Goal: Task Accomplishment & Management: Use online tool/utility

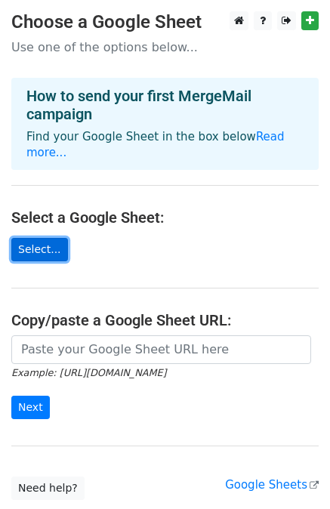
click at [34, 238] on link "Select..." at bounding box center [39, 249] width 57 height 23
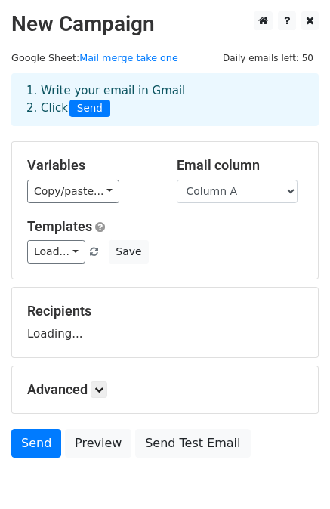
click at [36, 394] on h5 "Advanced" at bounding box center [165, 389] width 276 height 17
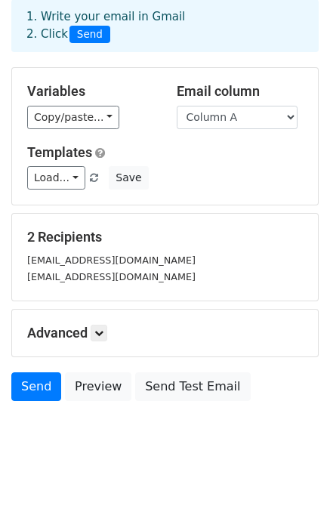
scroll to position [92, 0]
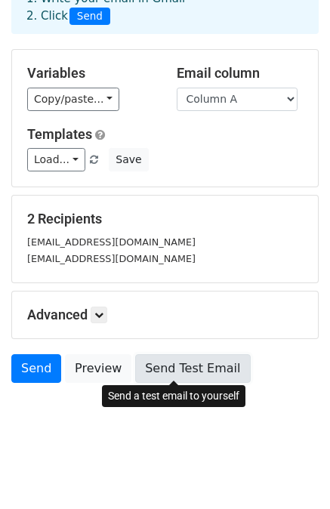
click at [187, 370] on link "Send Test Email" at bounding box center [192, 368] width 115 height 29
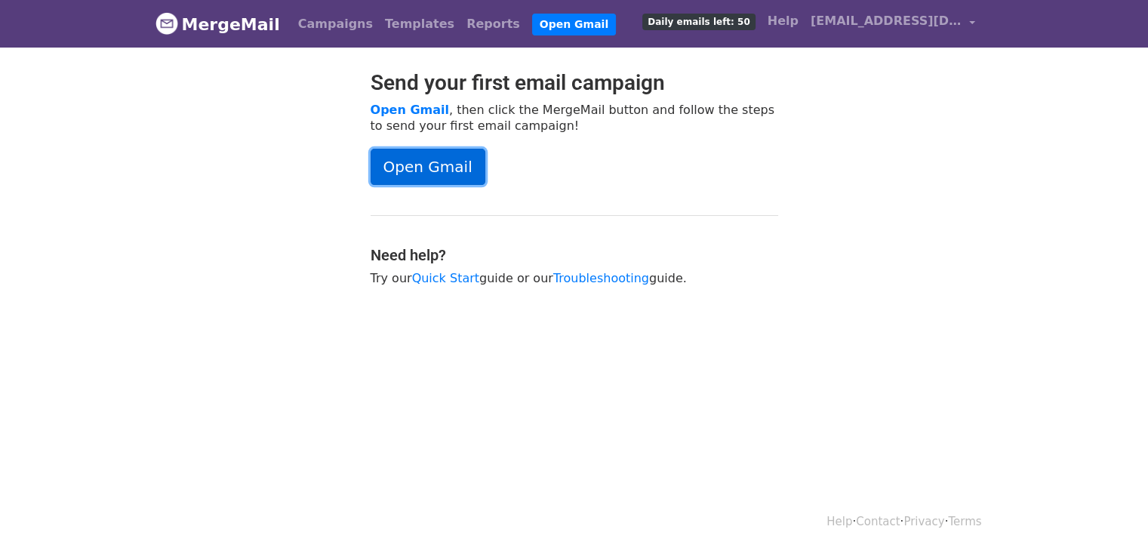
click at [412, 174] on link "Open Gmail" at bounding box center [428, 167] width 115 height 36
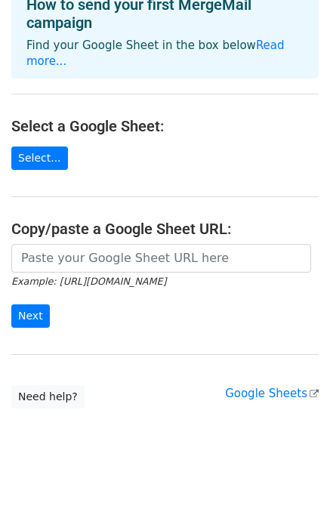
scroll to position [94, 0]
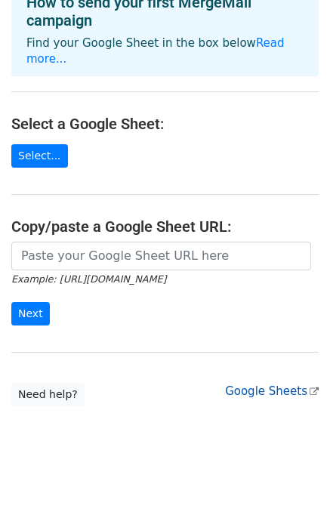
click at [259, 384] on link "Google Sheets" at bounding box center [272, 391] width 94 height 14
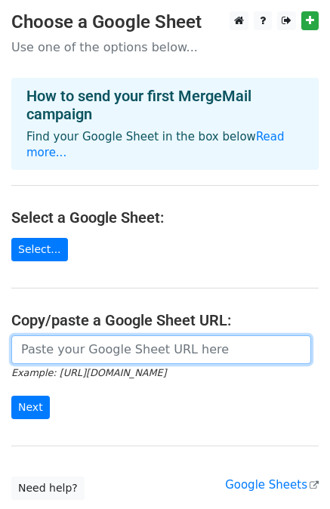
click at [20, 338] on input "url" at bounding box center [161, 349] width 300 height 29
paste input "https://docs.google.com/spreadsheets/d/1nIDntcBiiBiXiucWr_6lvJGcaI2Q4kHrLtWfn_Q…"
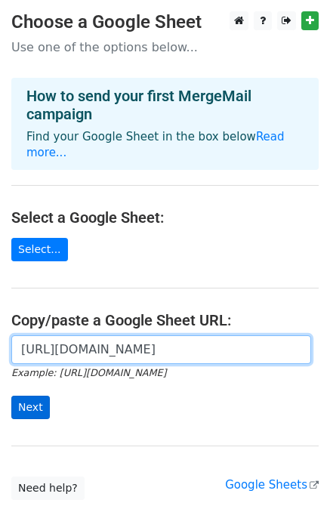
type input "https://docs.google.com/spreadsheets/d/1nIDntcBiiBiXiucWr_6lvJGcaI2Q4kHrLtWfn_Q…"
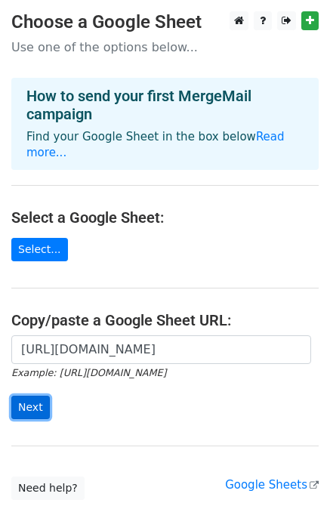
scroll to position [0, 0]
click at [32, 396] on input "Next" at bounding box center [30, 407] width 38 height 23
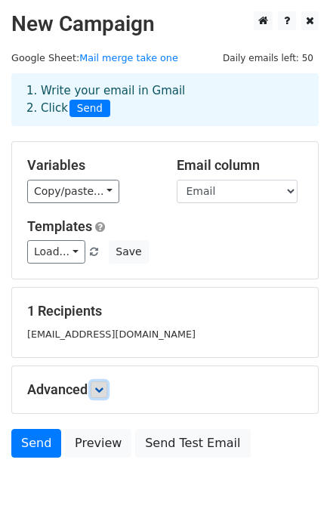
click at [103, 385] on icon at bounding box center [98, 389] width 9 height 9
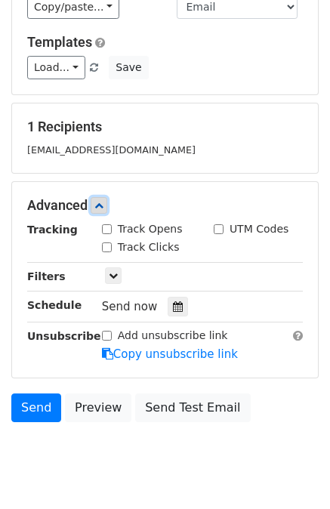
scroll to position [189, 0]
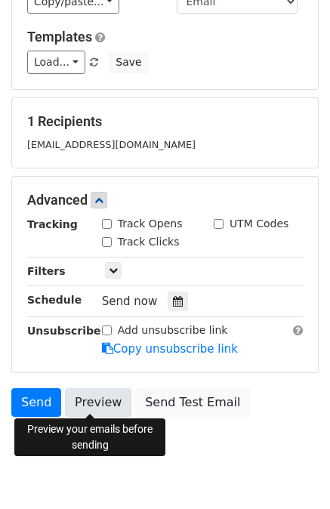
click at [102, 396] on link "Preview" at bounding box center [98, 402] width 66 height 29
